Goal: Information Seeking & Learning: Learn about a topic

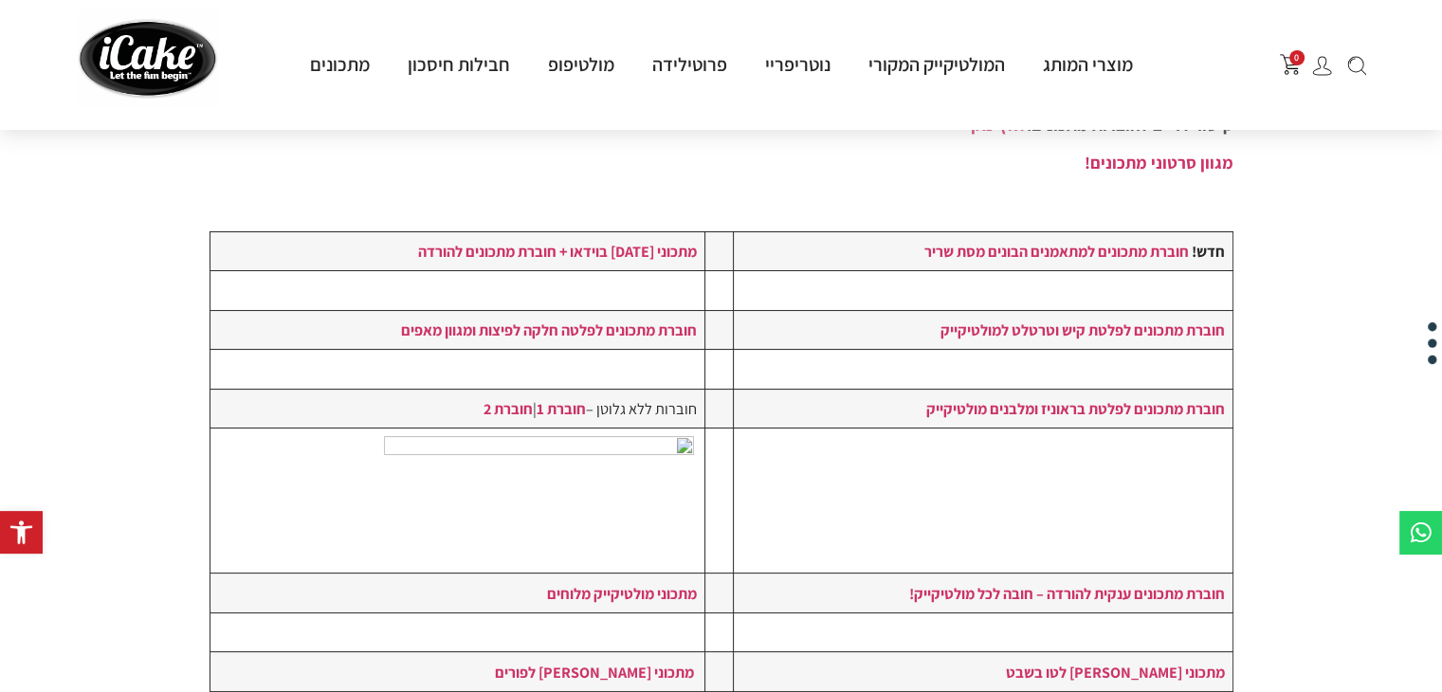
scroll to position [531, 0]
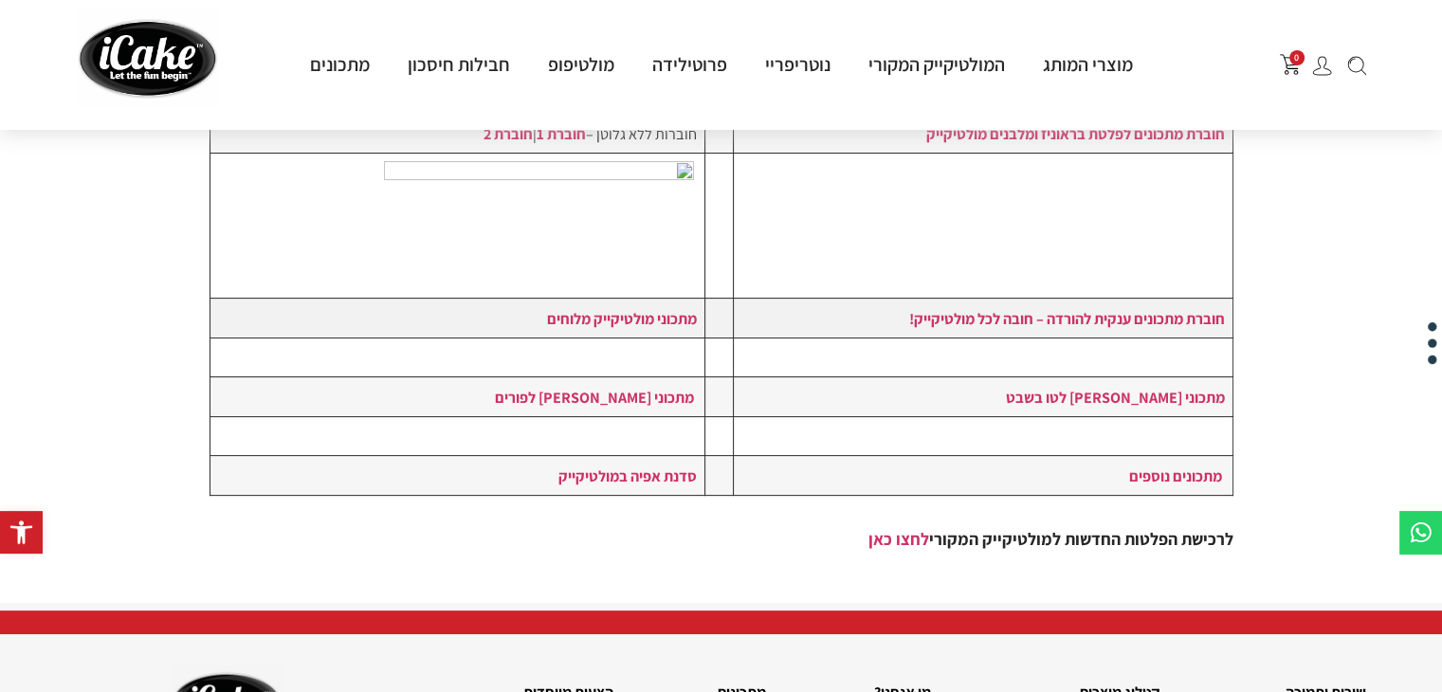
click at [1073, 327] on td "חוברת מתכונים ענקית להורדה – חובה לכל מולטיקייק!" at bounding box center [983, 318] width 500 height 39
click at [1067, 315] on strong "חוברת מתכונים ענקית להורדה – חובה לכל מולטיקייק!" at bounding box center [1066, 318] width 316 height 21
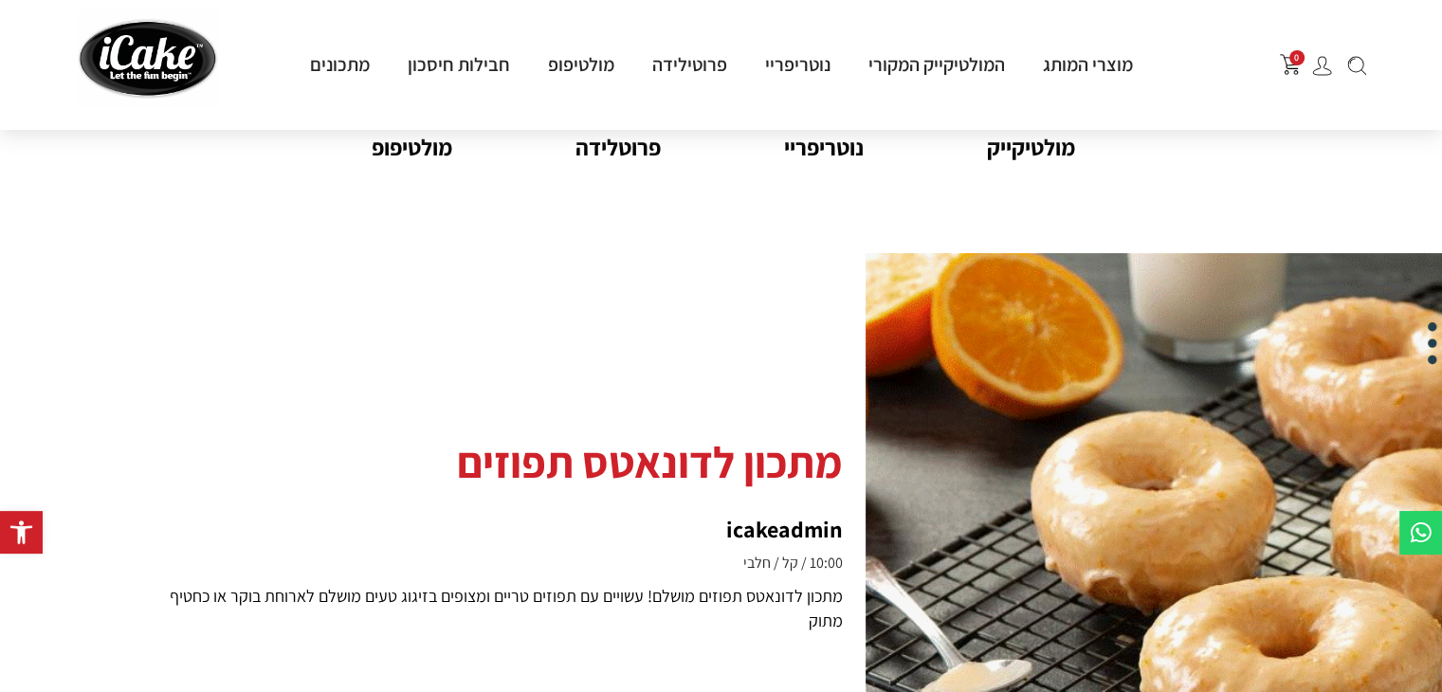
scroll to position [152, 0]
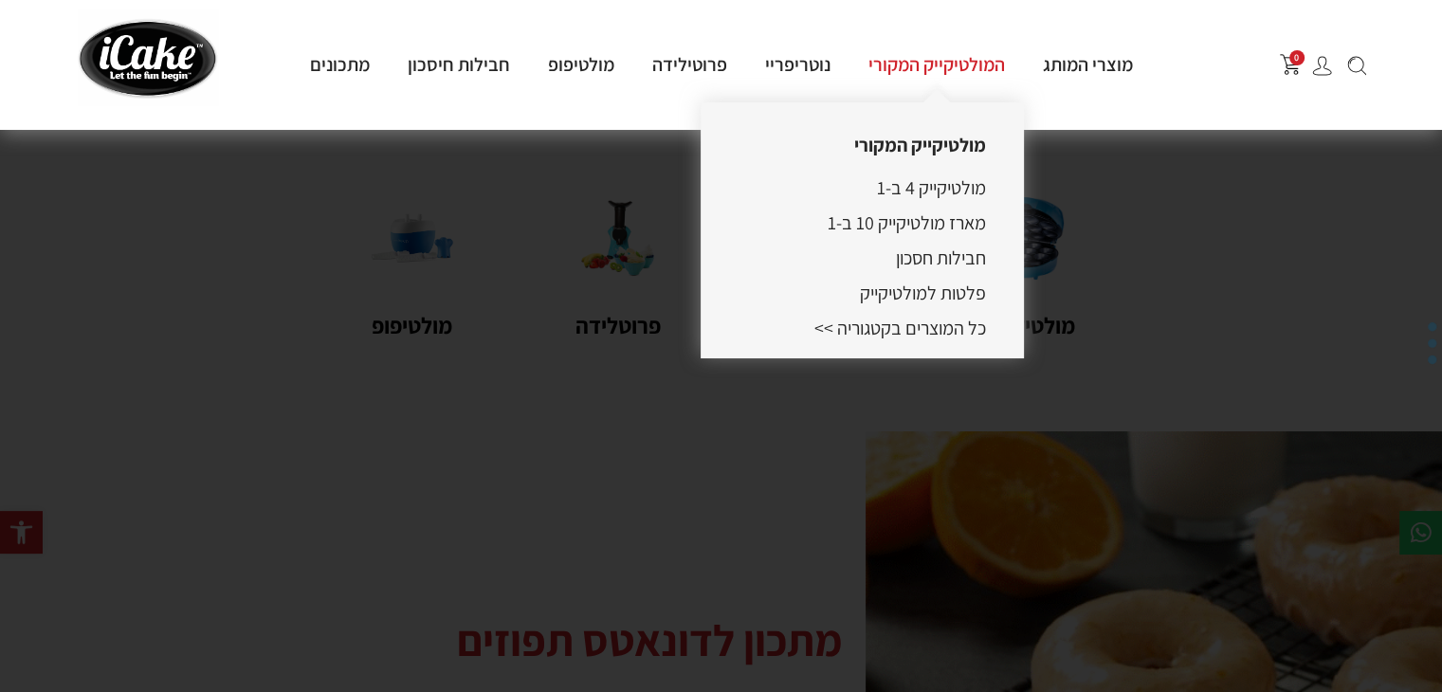
click at [888, 69] on link "המולטיקייק המקורי" at bounding box center [936, 64] width 174 height 25
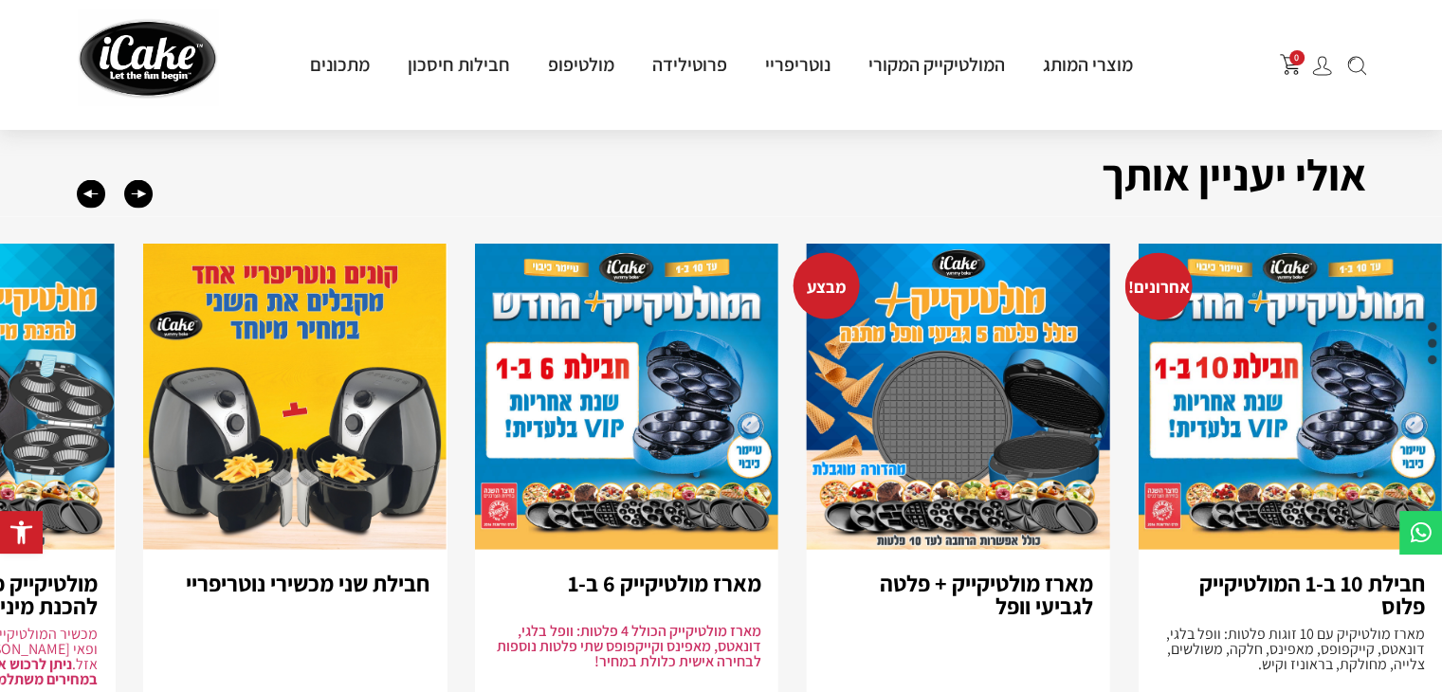
scroll to position [3981, 0]
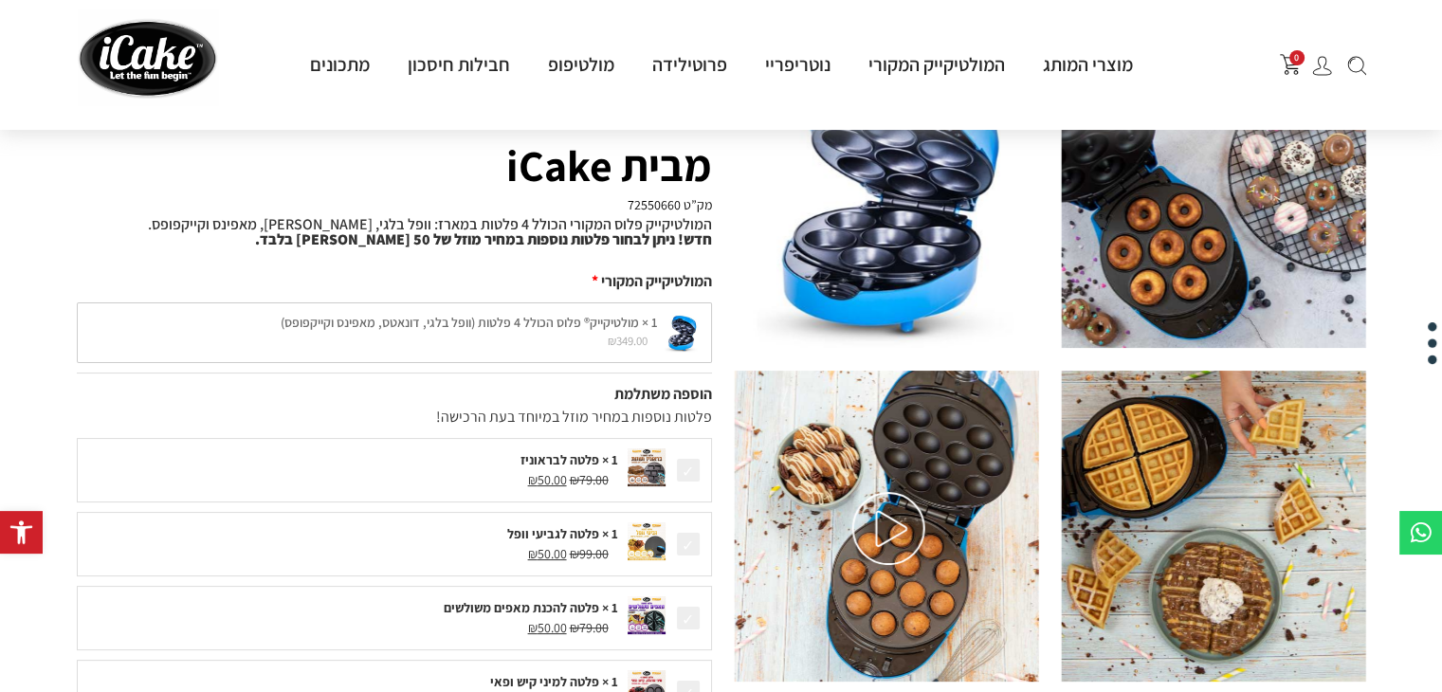
scroll to position [167, 0]
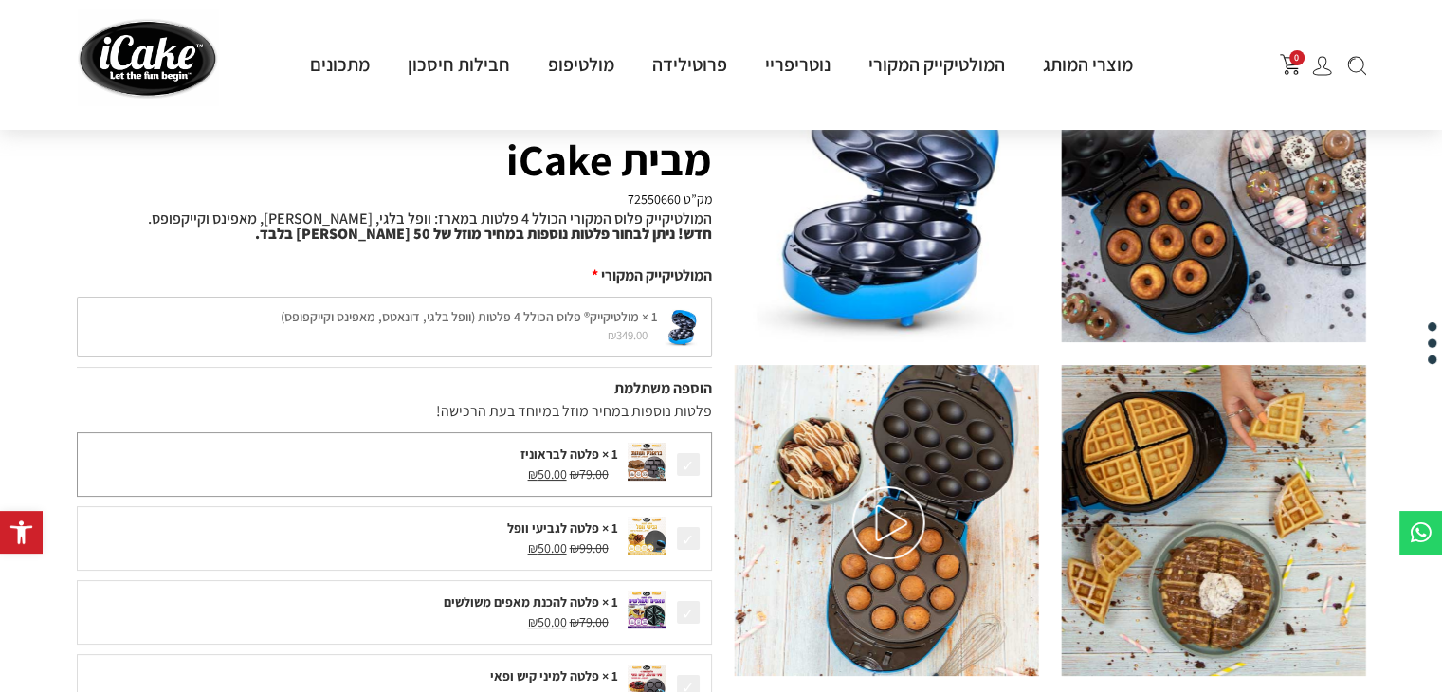
click at [591, 448] on div "1 × פלטה לבראוניז" at bounding box center [352, 455] width 531 height 20
click at [895, 587] on img at bounding box center [887, 520] width 304 height 311
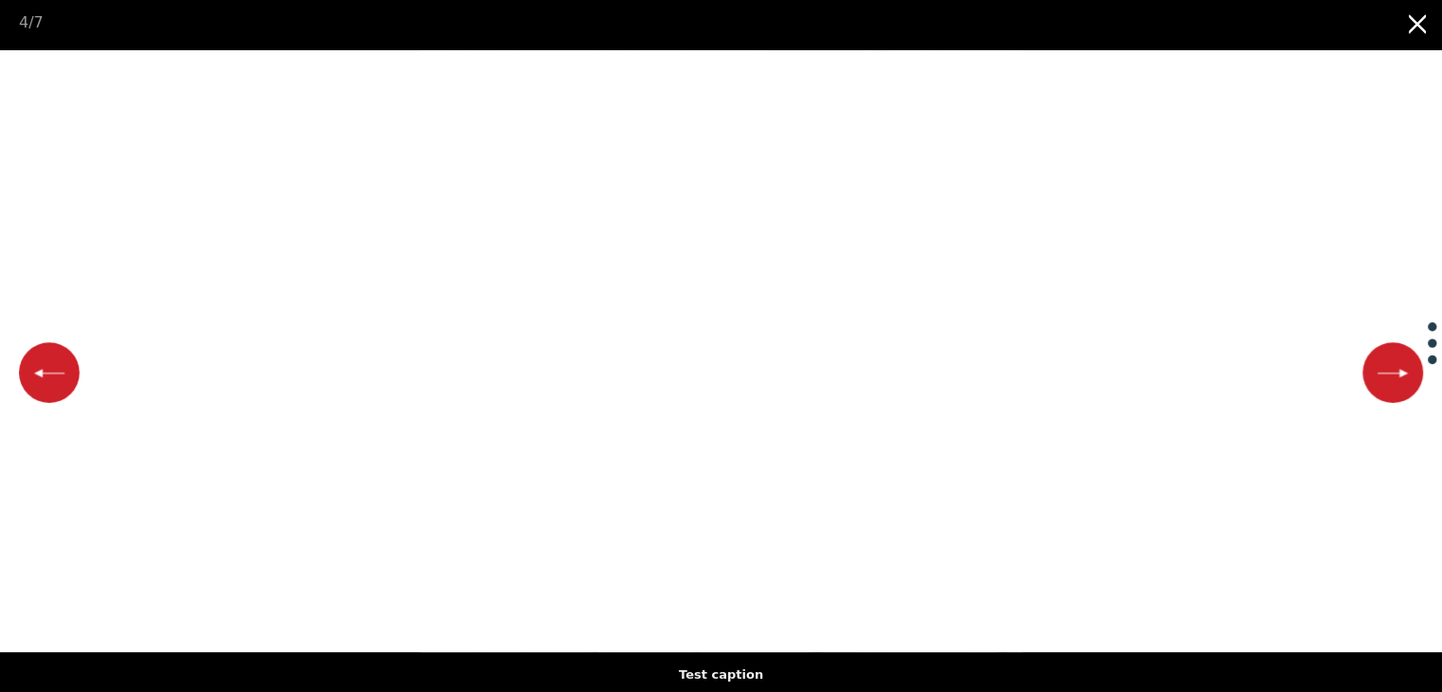
scroll to position [0, 0]
click at [1429, 26] on button "Close gallery" at bounding box center [1417, 22] width 47 height 45
